Goal: Information Seeking & Learning: Find specific fact

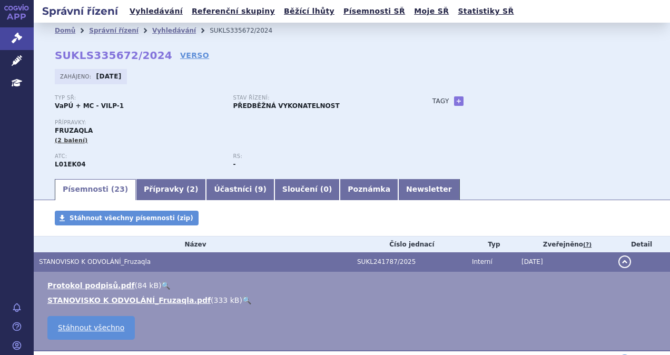
scroll to position [105, 0]
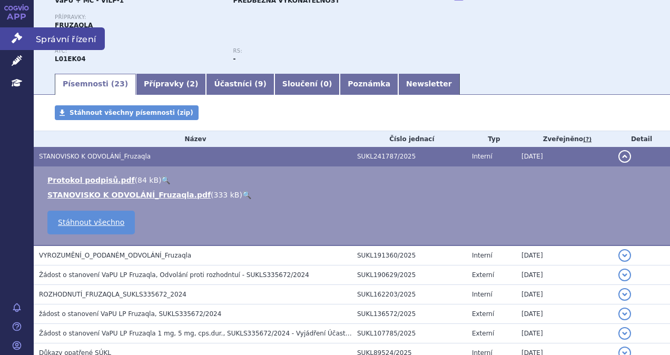
drag, startPoint x: 0, startPoint y: 0, endPoint x: 6, endPoint y: 33, distance: 33.7
click at [6, 33] on link "Správní řízení" at bounding box center [17, 38] width 34 height 22
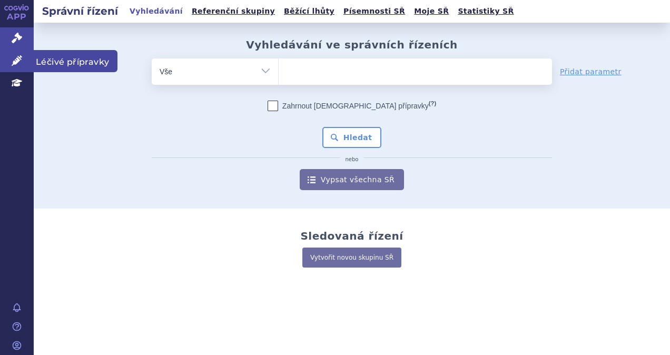
click at [7, 58] on link "Léčivé přípravky" at bounding box center [17, 61] width 34 height 22
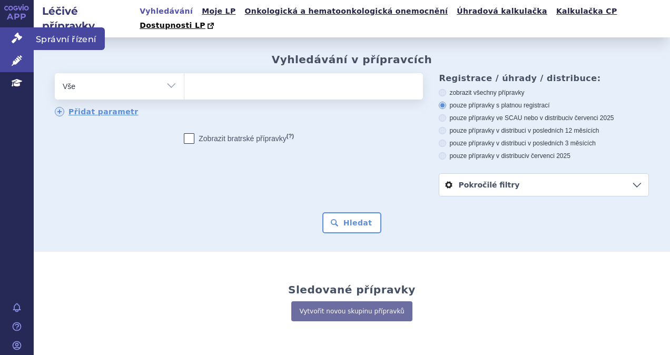
drag, startPoint x: 12, startPoint y: 40, endPoint x: 43, endPoint y: 37, distance: 31.2
click at [12, 40] on icon at bounding box center [17, 38] width 11 height 11
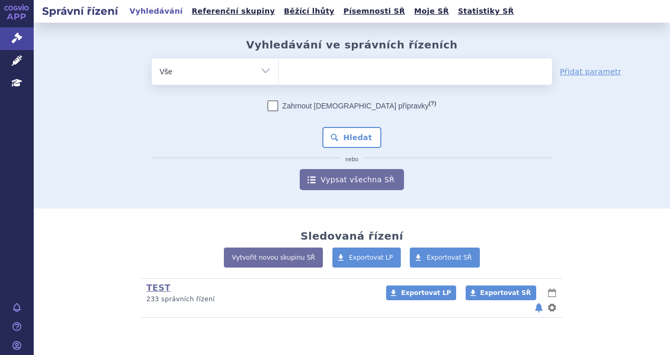
click at [300, 69] on ul at bounding box center [414, 69] width 273 height 22
click at [278, 69] on select at bounding box center [278, 71] width 1 height 26
click at [333, 65] on ul at bounding box center [414, 69] width 273 height 22
click at [278, 65] on select at bounding box center [278, 71] width 1 height 26
type input "je"
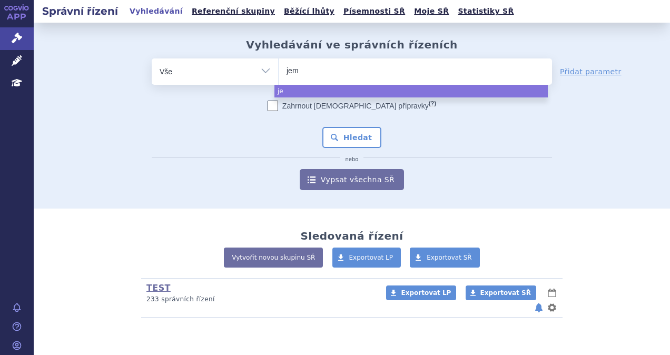
type input "jemp"
type input "jempe"
type input "jemperl"
type input "jemperli"
select select "jemperli"
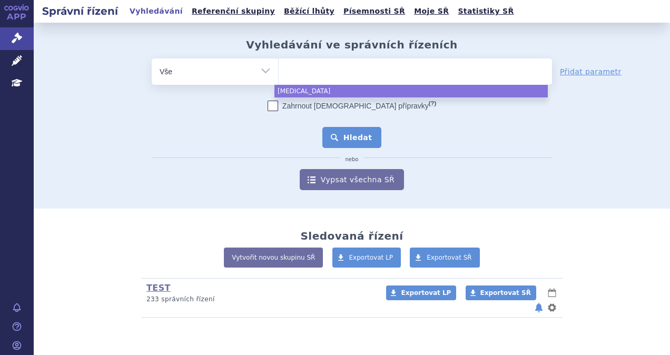
click at [353, 136] on button "Hledat" at bounding box center [351, 137] width 59 height 21
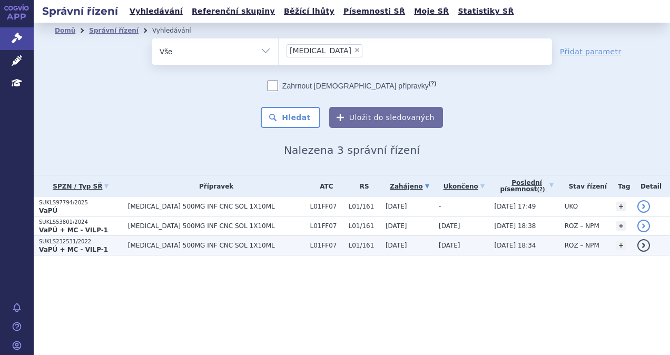
click at [115, 241] on p "SUKLS232531/2022" at bounding box center [81, 241] width 84 height 7
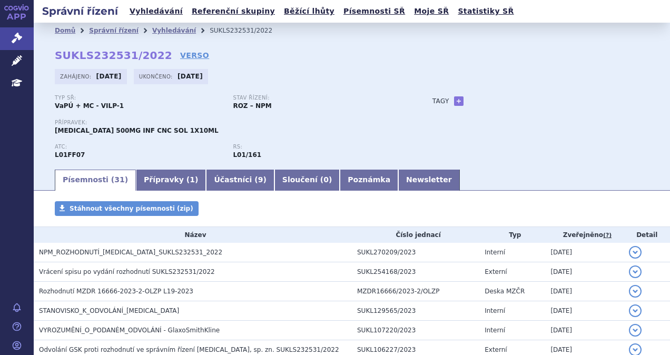
scroll to position [263, 0]
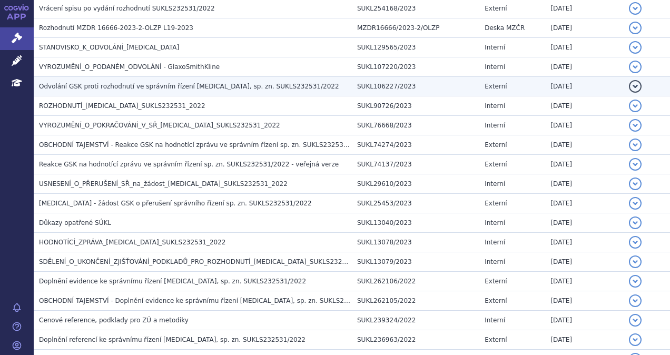
click at [128, 85] on span "Odvolání GSK proti rozhodnutí ve správním řízení [MEDICAL_DATA], sp. zn. SUKLS2…" at bounding box center [189, 86] width 300 height 7
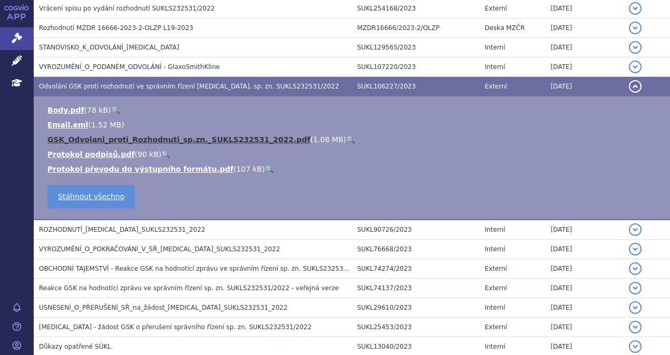
click at [102, 138] on link "GSK_Odvolani_proti_Rozhodnuti_sp.zn._SUKLS232531_2022.pdf" at bounding box center [178, 139] width 263 height 8
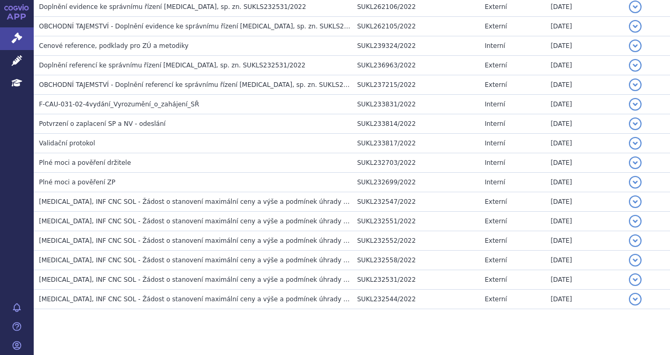
scroll to position [673, 0]
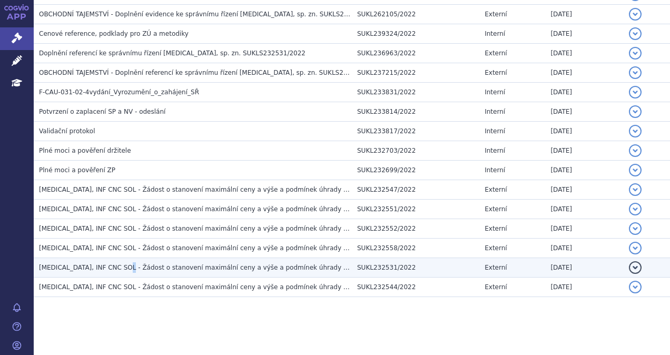
click at [121, 258] on td "[MEDICAL_DATA], INF CNC SOL - Žádost o stanovení maximální ceny a výše a podmín…" at bounding box center [193, 267] width 318 height 19
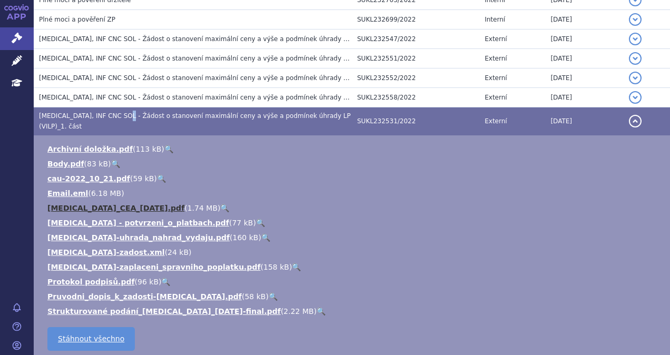
scroll to position [760, 0]
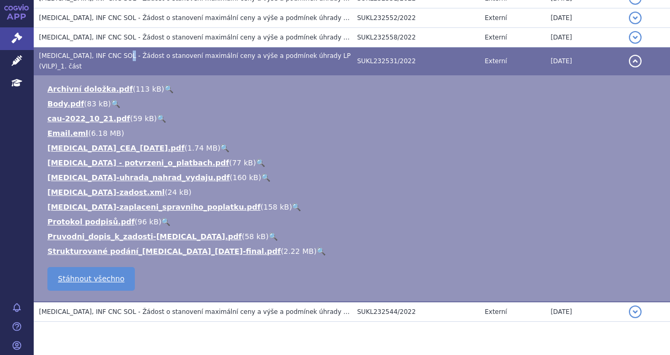
click at [216, 53] on span "[MEDICAL_DATA], INF CNC SOL - Žádost o stanovení maximální ceny a výše a podmín…" at bounding box center [195, 61] width 312 height 18
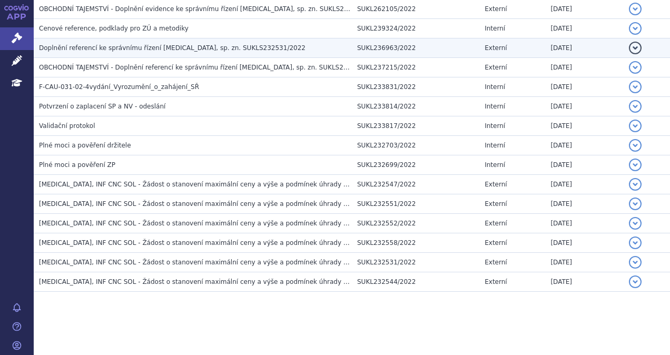
scroll to position [550, 0]
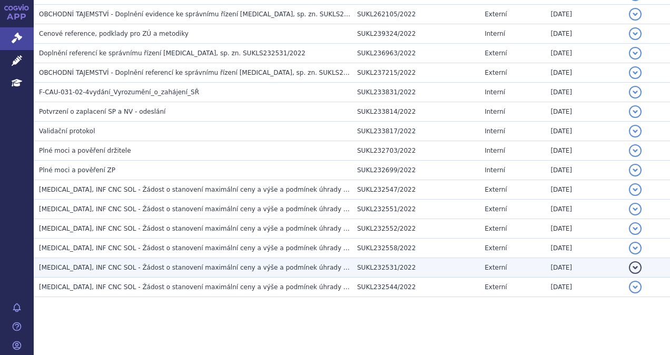
click at [239, 269] on td "[MEDICAL_DATA], INF CNC SOL - Žádost o stanovení maximální ceny a výše a podmín…" at bounding box center [193, 267] width 318 height 19
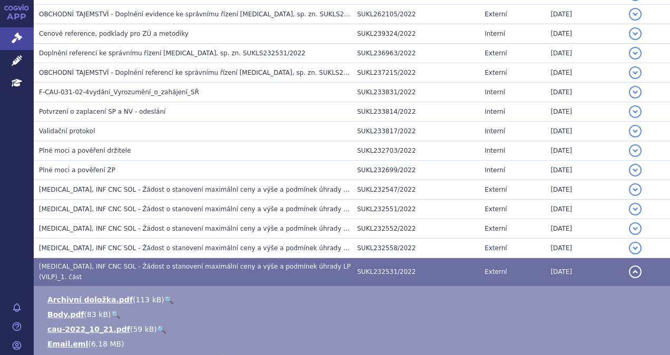
scroll to position [760, 0]
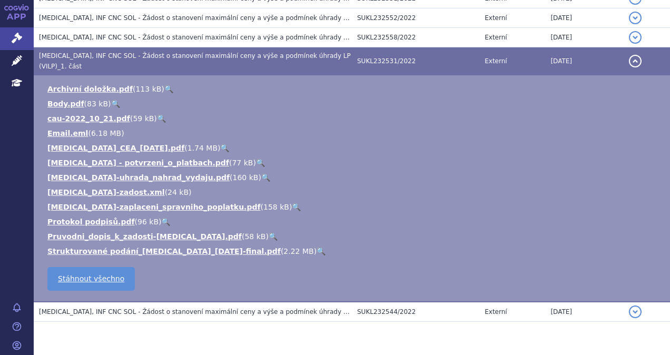
click at [338, 59] on td "[MEDICAL_DATA], INF CNC SOL - Žádost o stanovení maximální ceny a výše a podmín…" at bounding box center [193, 61] width 318 height 28
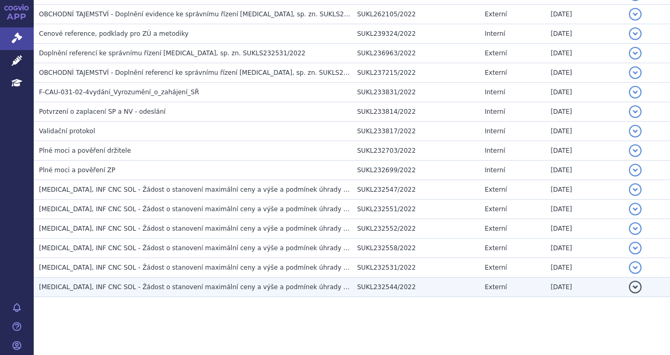
click at [306, 283] on span "[MEDICAL_DATA], INF CNC SOL - Žádost o stanovení maximální ceny a výše a podmín…" at bounding box center [217, 286] width 356 height 7
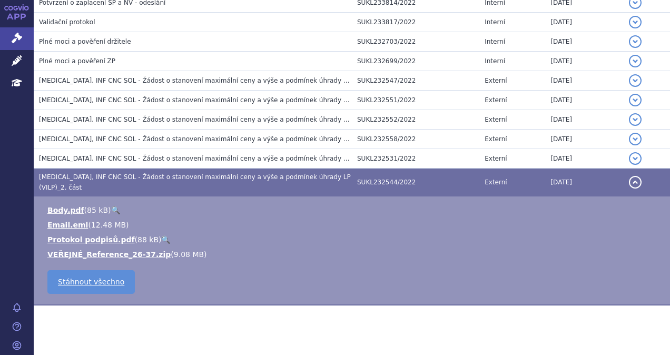
click at [233, 173] on span "[MEDICAL_DATA], INF CNC SOL - Žádost o stanovení maximální ceny a výše a podmín…" at bounding box center [195, 182] width 312 height 18
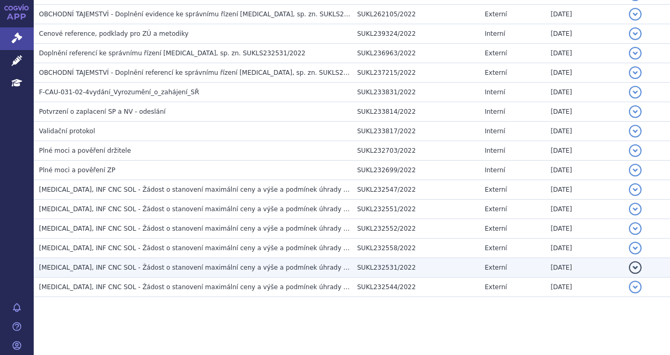
click at [233, 264] on span "[MEDICAL_DATA], INF CNC SOL - Žádost o stanovení maximální ceny a výše a podmín…" at bounding box center [217, 267] width 356 height 7
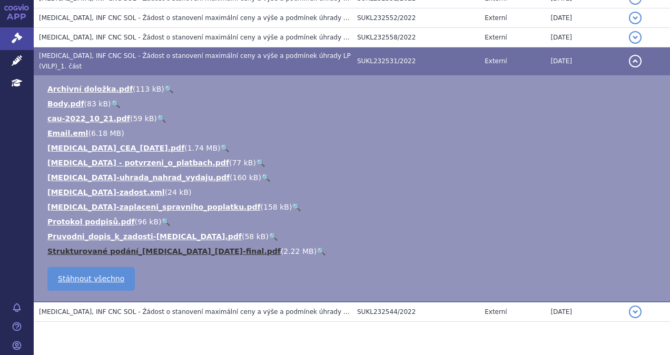
click at [157, 247] on link "Strukturované podání_[MEDICAL_DATA]_[DATE]-final.pdf" at bounding box center [163, 251] width 233 height 8
